Goal: Information Seeking & Learning: Learn about a topic

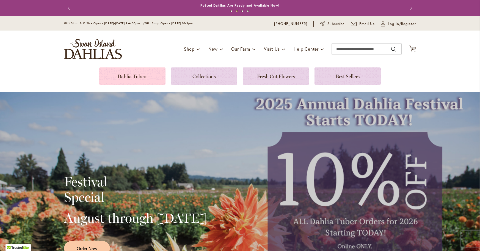
click at [139, 79] on link at bounding box center [132, 75] width 66 height 17
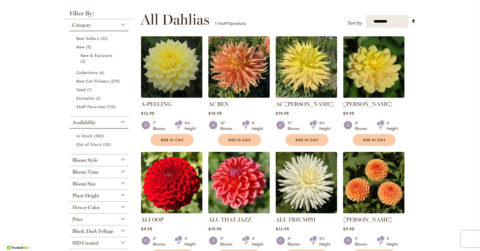
scroll to position [119, 0]
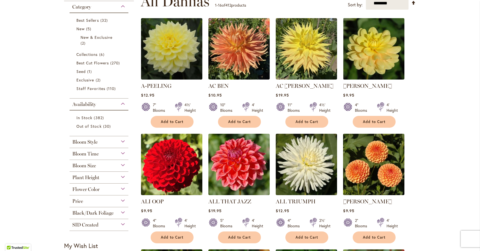
click at [119, 143] on div "Bloom Style" at bounding box center [99, 140] width 59 height 9
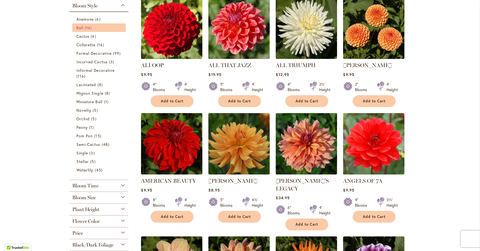
click at [79, 28] on span "Ball" at bounding box center [79, 27] width 7 height 5
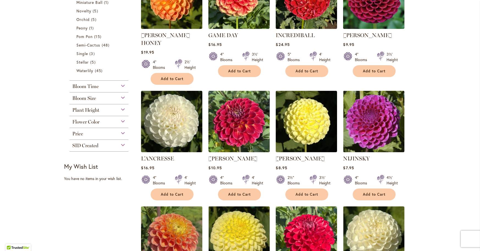
scroll to position [192, 0]
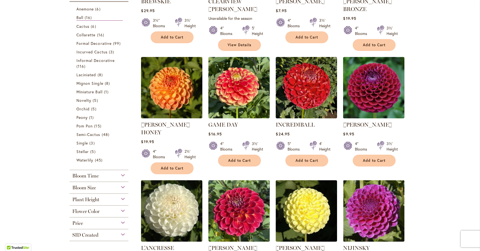
click at [120, 199] on div "Plant Height" at bounding box center [99, 198] width 59 height 9
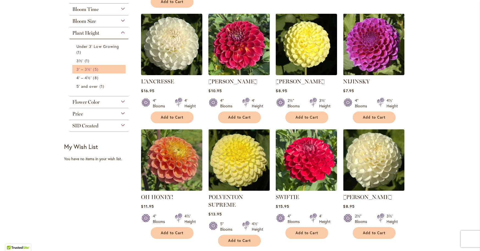
scroll to position [357, 0]
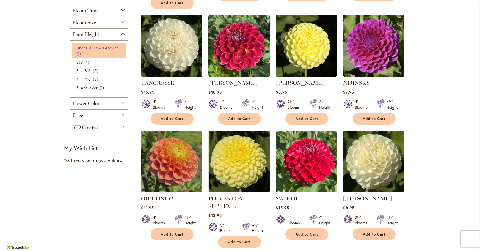
click at [85, 47] on span "Under 3' Low Growing" at bounding box center [97, 47] width 43 height 5
click at [85, 63] on span "1 item" at bounding box center [88, 62] width 6 height 6
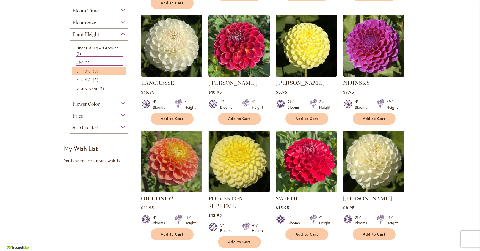
click at [85, 70] on span "3' – 3½'" at bounding box center [83, 70] width 15 height 5
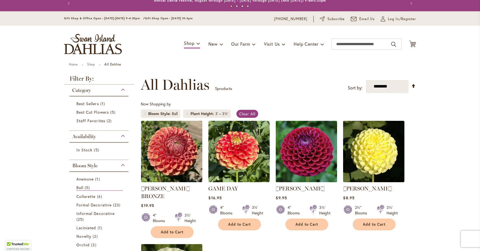
scroll to position [103, 0]
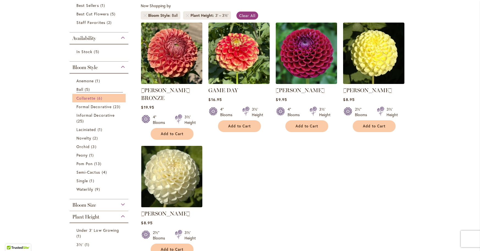
click at [86, 99] on span "Collarette" at bounding box center [85, 97] width 19 height 5
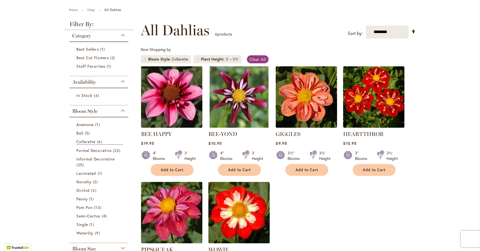
scroll to position [57, 0]
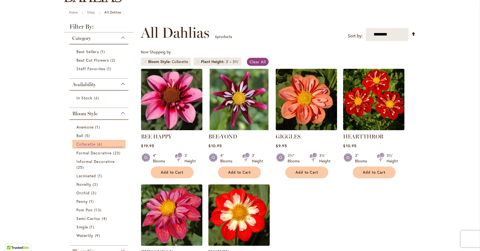
click at [92, 145] on span "Collarette" at bounding box center [85, 143] width 19 height 5
click at [86, 127] on span "Anemone" at bounding box center [84, 126] width 17 height 5
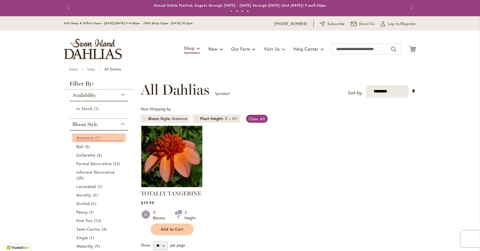
click at [84, 138] on span "Anemone" at bounding box center [84, 137] width 17 height 5
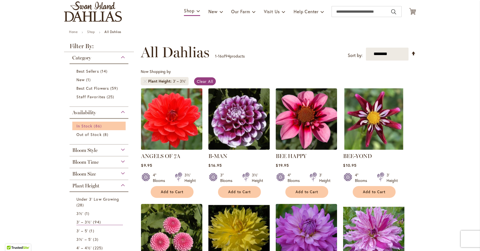
scroll to position [51, 0]
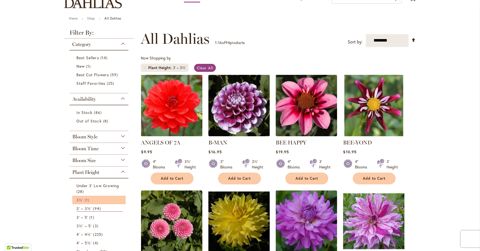
click at [85, 200] on span "1 item" at bounding box center [88, 200] width 6 height 6
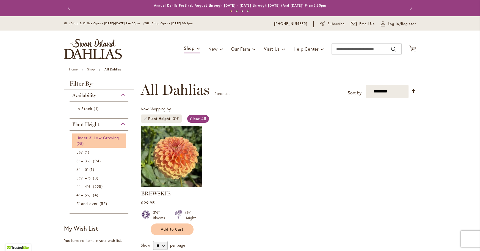
click at [109, 140] on link "Under 3' Low Growing 28 items" at bounding box center [99, 141] width 46 height 12
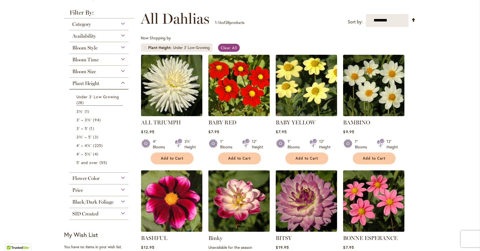
scroll to position [36, 0]
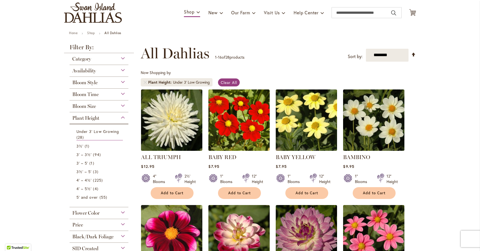
click at [122, 83] on div "Bloom Style" at bounding box center [99, 81] width 59 height 9
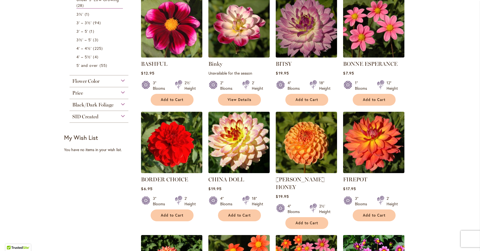
scroll to position [246, 0]
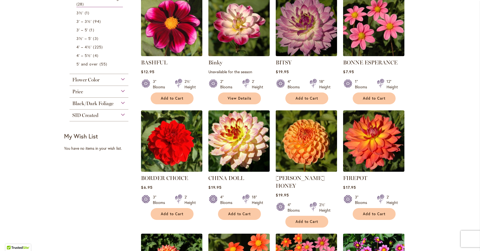
click at [300, 142] on img at bounding box center [306, 141] width 64 height 64
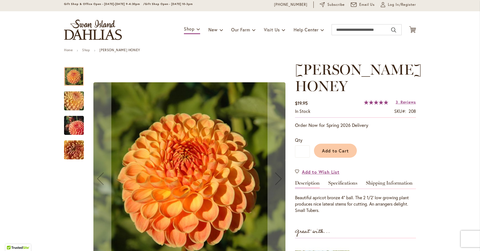
scroll to position [32, 0]
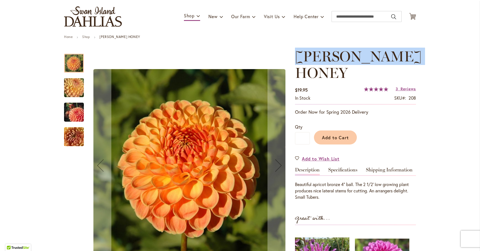
drag, startPoint x: 297, startPoint y: 56, endPoint x: 351, endPoint y: 68, distance: 55.4
click at [351, 68] on h1 "[PERSON_NAME] HONEY" at bounding box center [355, 64] width 121 height 33
copy span "[PERSON_NAME] HONEY"
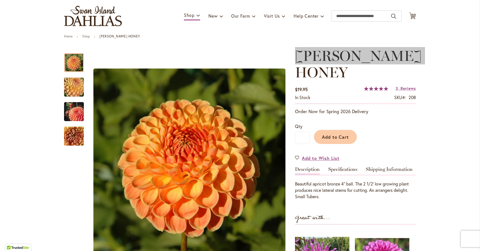
scroll to position [34, 0]
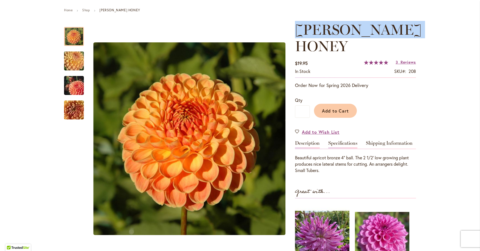
click at [342, 144] on link "Specifications" at bounding box center [342, 145] width 29 height 8
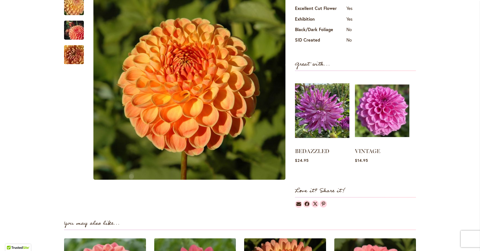
scroll to position [0, 0]
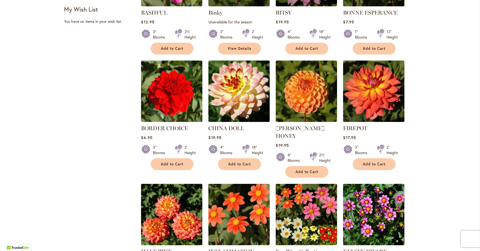
scroll to position [509, 0]
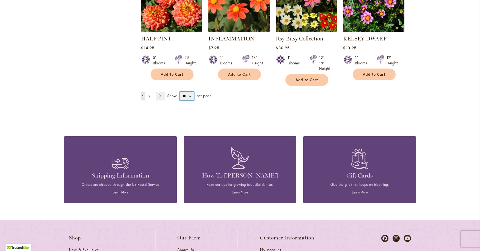
click at [189, 92] on select "** ** ** **" at bounding box center [187, 96] width 15 height 9
select select "**"
click at [180, 92] on select "** ** ** **" at bounding box center [187, 96] width 15 height 9
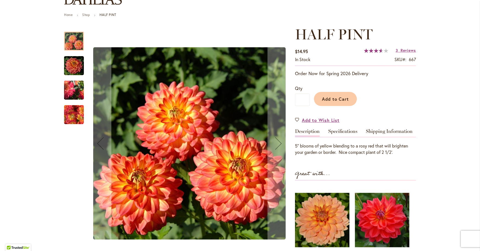
scroll to position [59, 0]
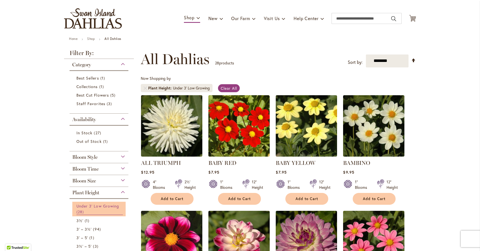
scroll to position [31, 0]
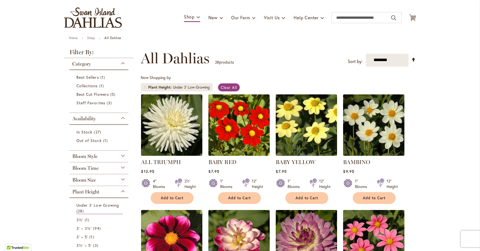
click at [106, 158] on div "Bloom Style" at bounding box center [99, 154] width 59 height 9
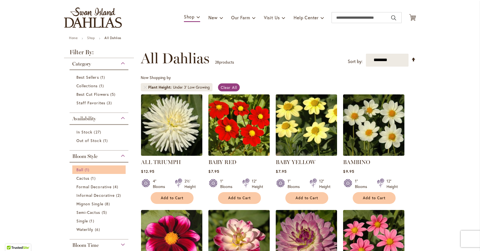
click at [80, 170] on span "Ball" at bounding box center [79, 169] width 7 height 5
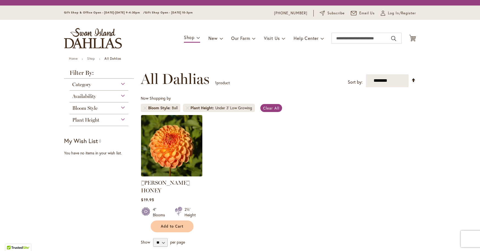
scroll to position [75, 0]
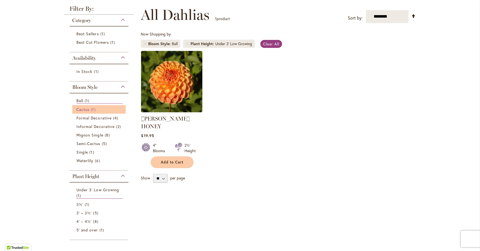
click at [87, 110] on link "Cactus 1 item" at bounding box center [99, 109] width 46 height 6
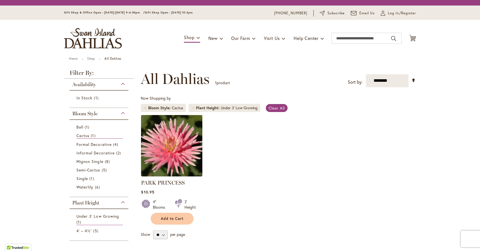
scroll to position [75, 0]
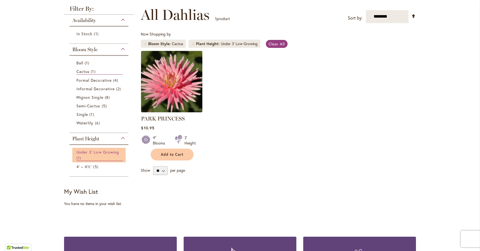
click at [87, 152] on span "Under 3' Low Growing" at bounding box center [97, 151] width 43 height 5
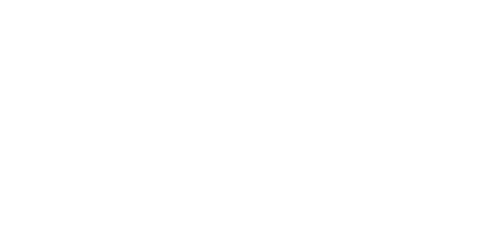
scroll to position [75, 0]
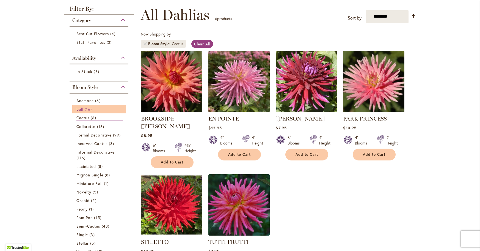
click at [85, 109] on span "16 items" at bounding box center [89, 109] width 9 height 6
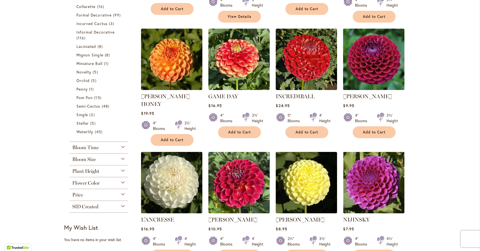
scroll to position [222, 0]
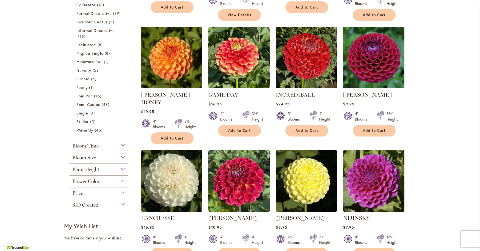
click at [120, 170] on div "Plant Height" at bounding box center [99, 168] width 59 height 9
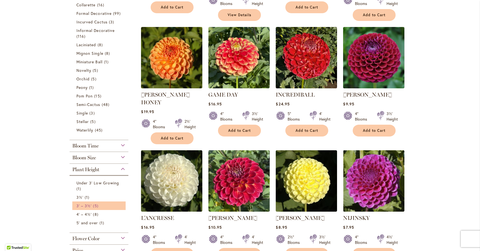
click at [82, 206] on span "3' – 3½'" at bounding box center [83, 205] width 15 height 5
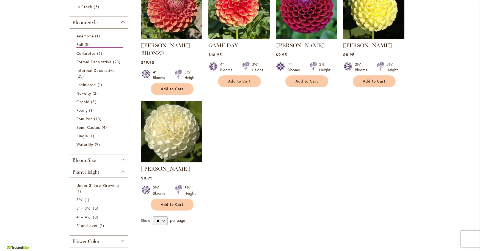
scroll to position [166, 0]
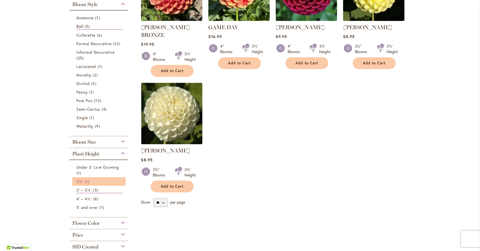
click at [85, 183] on span "1 item" at bounding box center [88, 181] width 6 height 6
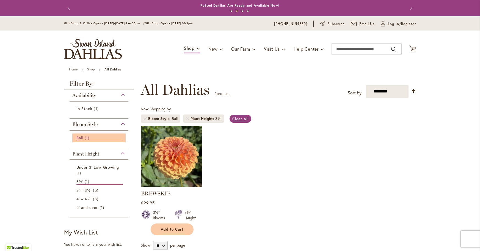
click at [110, 135] on link "Ball 1 item" at bounding box center [99, 138] width 46 height 6
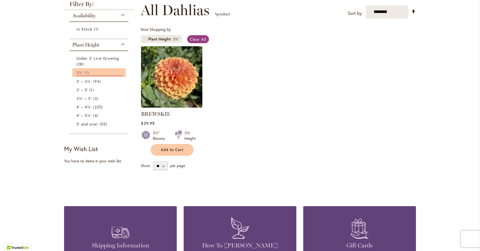
scroll to position [76, 0]
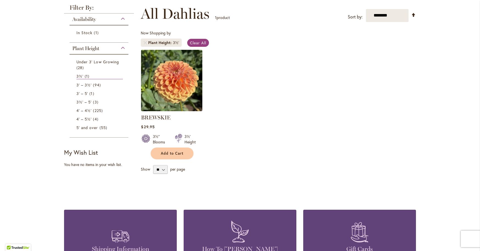
click at [120, 48] on div "Plant Height" at bounding box center [99, 47] width 59 height 9
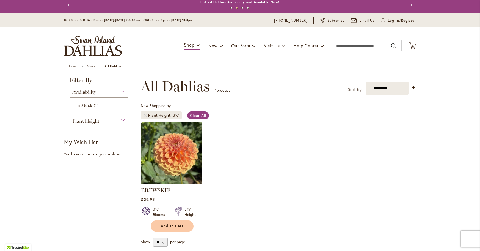
scroll to position [0, 0]
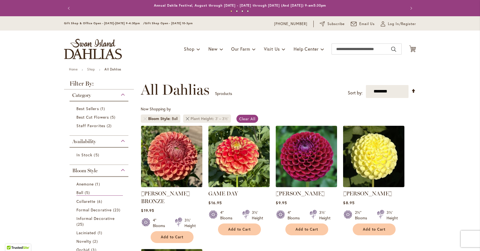
click at [186, 120] on link "Remove Plant Height 3' – 3½'" at bounding box center [187, 118] width 3 height 3
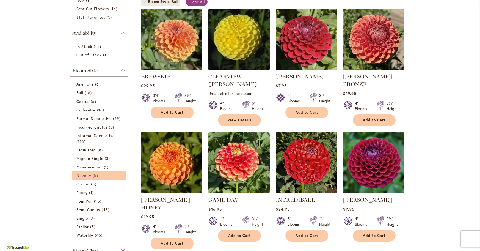
scroll to position [117, 0]
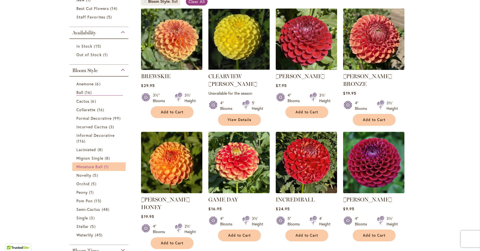
click at [92, 166] on span "Miniature Ball" at bounding box center [89, 166] width 26 height 5
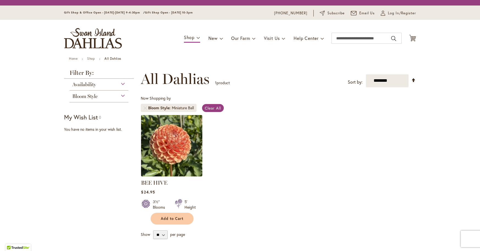
scroll to position [75, 0]
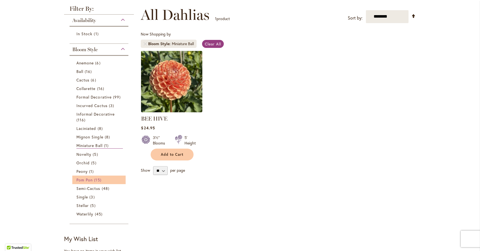
click at [94, 179] on span "15 items" at bounding box center [98, 180] width 9 height 6
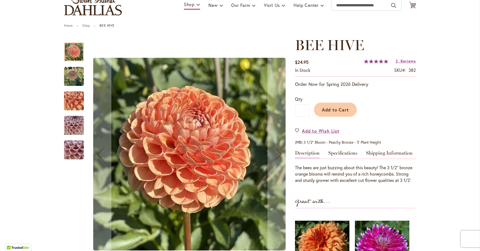
scroll to position [73, 0]
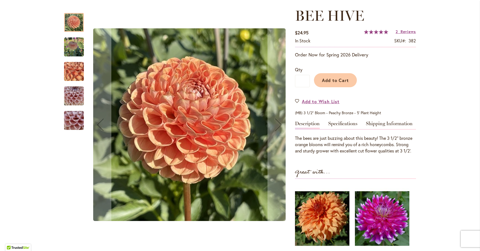
click at [71, 74] on img "BEE HIVE" at bounding box center [74, 72] width 40 height 30
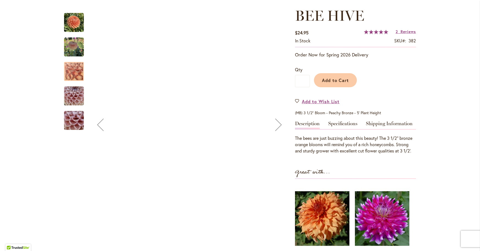
click at [70, 102] on img "BEE HIVE" at bounding box center [74, 96] width 20 height 26
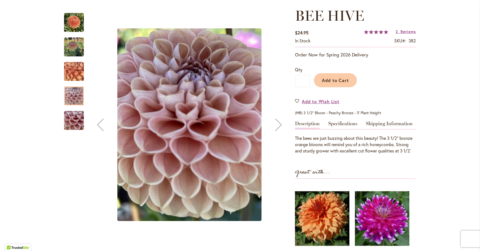
click at [71, 126] on img "BEE HIVE" at bounding box center [74, 121] width 40 height 30
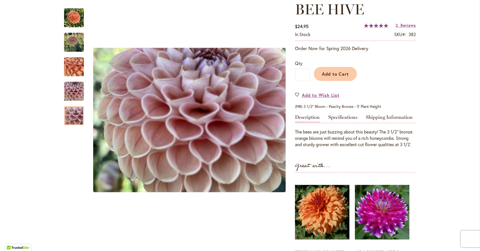
scroll to position [116, 0]
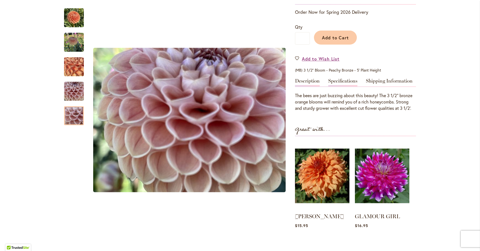
click at [338, 85] on link "Specifications" at bounding box center [342, 82] width 29 height 8
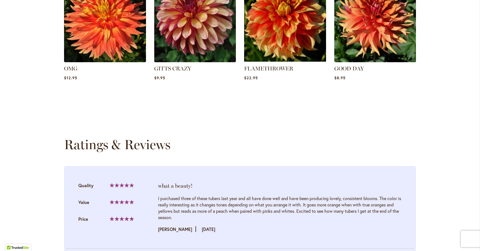
scroll to position [635, 0]
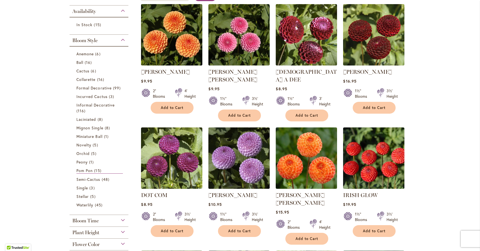
scroll to position [129, 0]
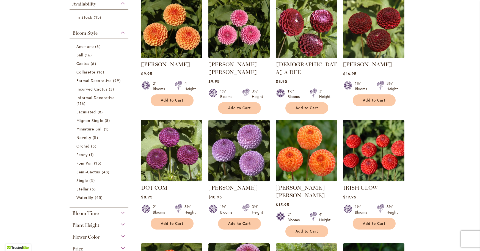
click at [243, 141] on img at bounding box center [239, 150] width 64 height 64
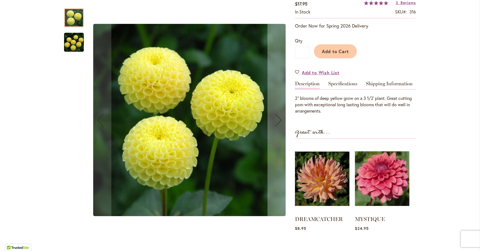
scroll to position [103, 0]
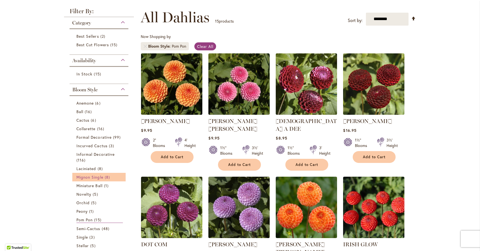
scroll to position [73, 0]
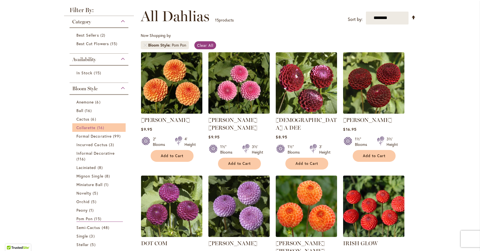
click at [89, 126] on span "Collarette" at bounding box center [85, 127] width 19 height 5
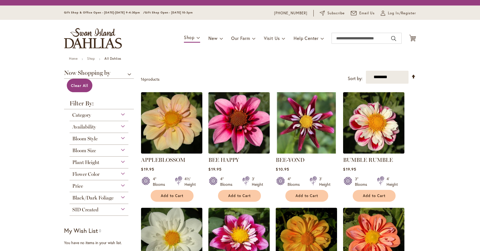
scroll to position [86, 0]
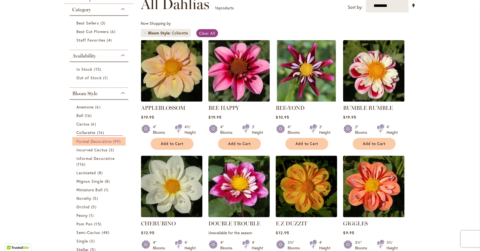
click at [94, 142] on span "Formal Decorative" at bounding box center [93, 141] width 35 height 5
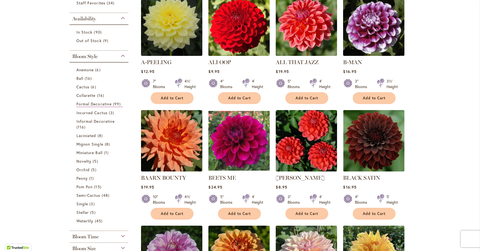
scroll to position [170, 0]
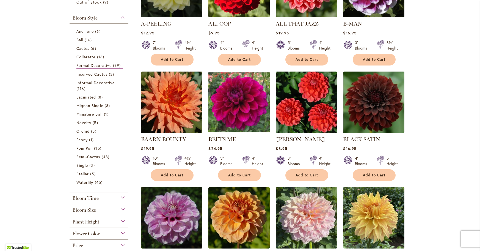
click at [107, 223] on div "Plant Height" at bounding box center [99, 220] width 59 height 9
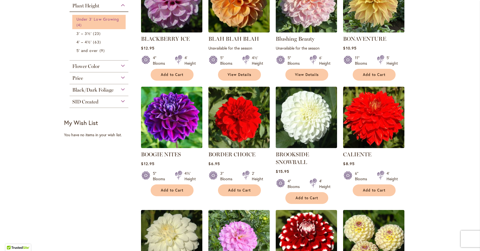
click at [94, 18] on span "Under 3' Low Growing" at bounding box center [97, 18] width 43 height 5
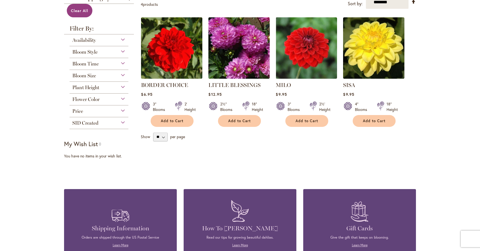
scroll to position [75, 0]
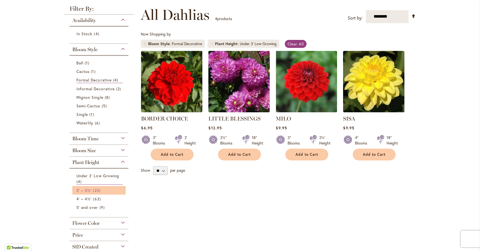
click at [85, 190] on span "3' – 3½'" at bounding box center [83, 190] width 15 height 5
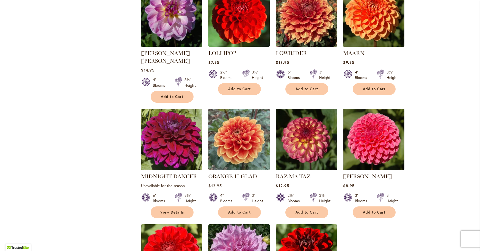
scroll to position [344, 0]
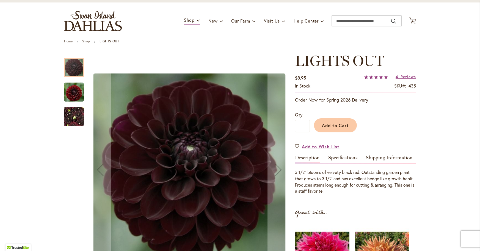
scroll to position [30, 0]
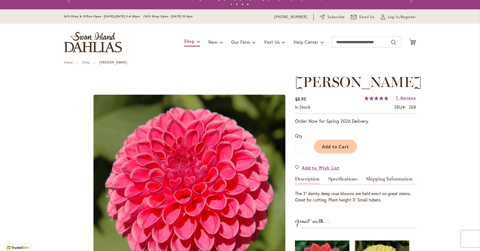
scroll to position [39, 0]
